Goal: Task Accomplishment & Management: Manage account settings

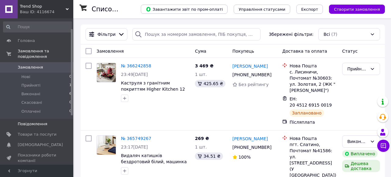
scroll to position [25, 0]
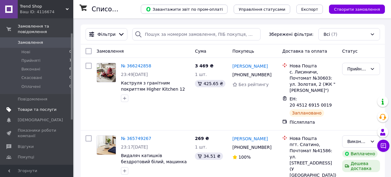
click at [49, 111] on span "Товари та послуги" at bounding box center [37, 110] width 39 height 6
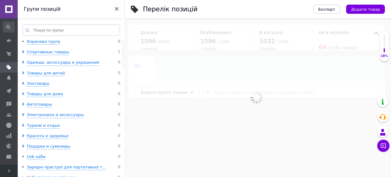
click at [9, 126] on icon at bounding box center [8, 125] width 5 height 5
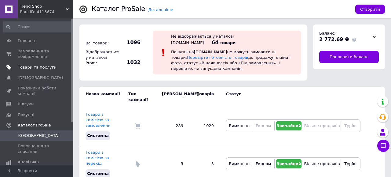
click at [36, 67] on span "Товари та послуги" at bounding box center [37, 67] width 39 height 6
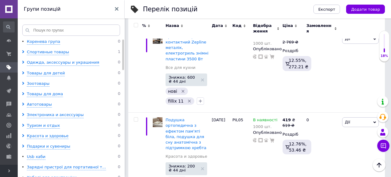
scroll to position [8979, 0]
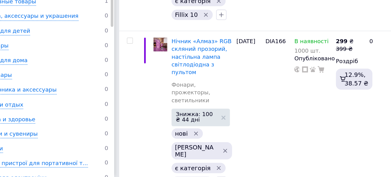
scroll to position [10368, 0]
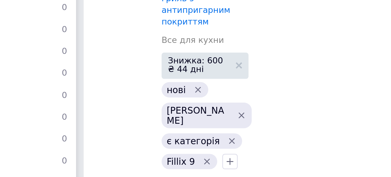
scroll to position [10773, 0]
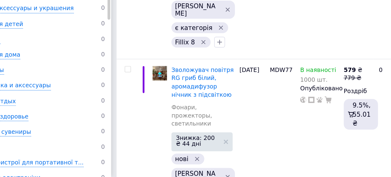
scroll to position [10865, 0]
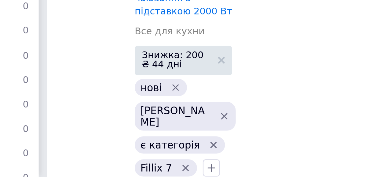
scroll to position [10884, 0]
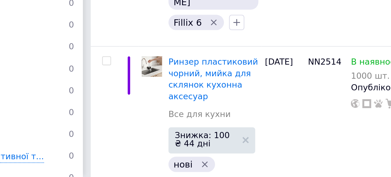
scroll to position [10829, 0]
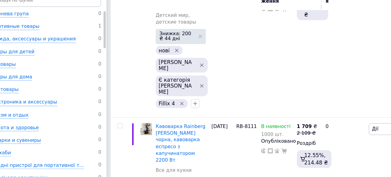
scroll to position [26, 0]
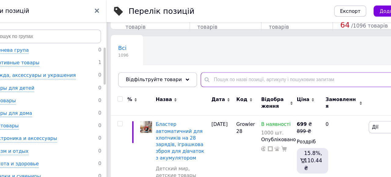
click at [233, 63] on input "text" at bounding box center [291, 66] width 176 height 12
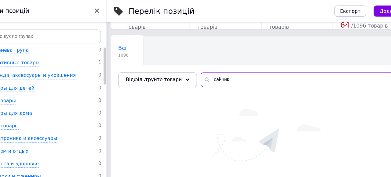
click at [209, 67] on input "сайник" at bounding box center [291, 66] width 176 height 12
click at [210, 67] on input "сайник" at bounding box center [291, 66] width 176 height 12
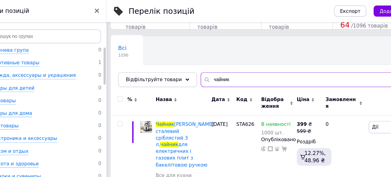
type input "чайник"
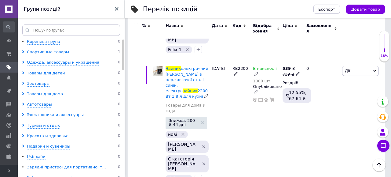
scroll to position [1999, 0]
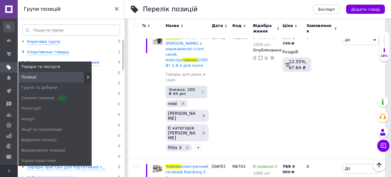
click at [4, 69] on span at bounding box center [9, 67] width 18 height 6
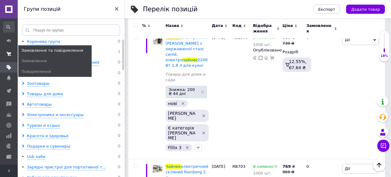
click at [9, 54] on icon at bounding box center [8, 53] width 5 height 5
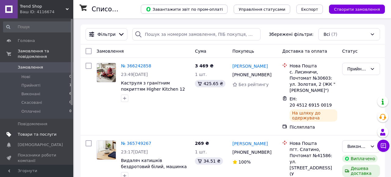
click at [40, 135] on span "Товари та послуги" at bounding box center [37, 134] width 39 height 6
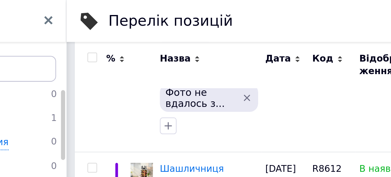
scroll to position [4556, 0]
